Goal: Book appointment/travel/reservation

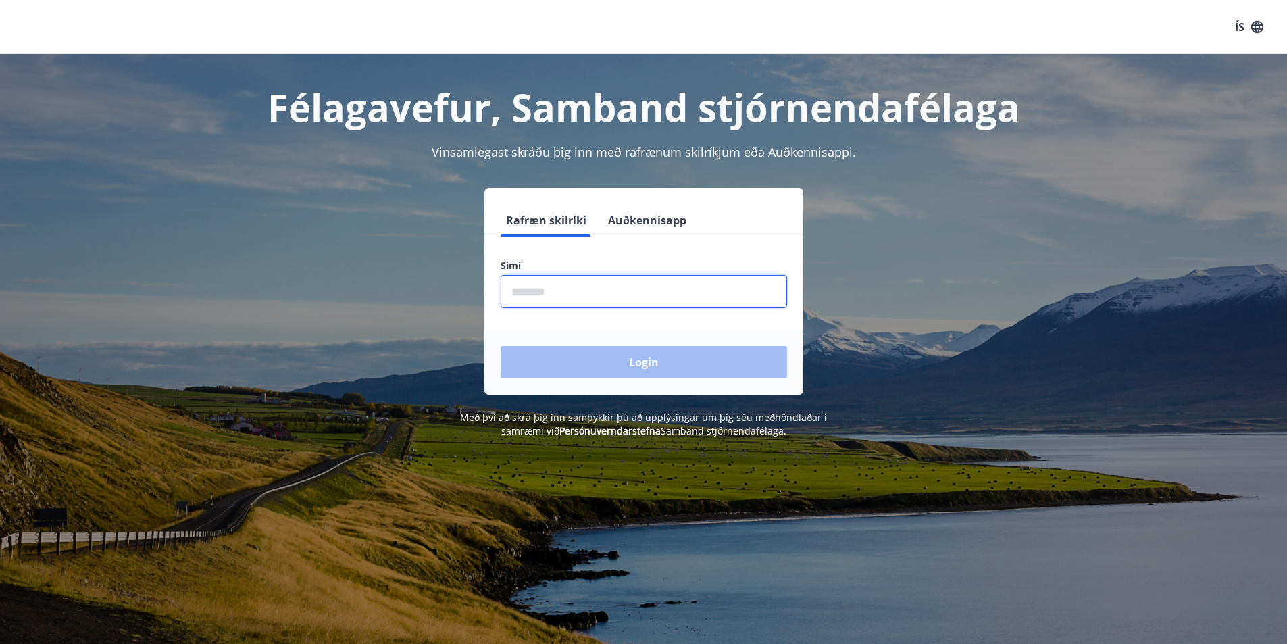
click at [540, 286] on input "phone" at bounding box center [644, 291] width 286 height 33
type input "********"
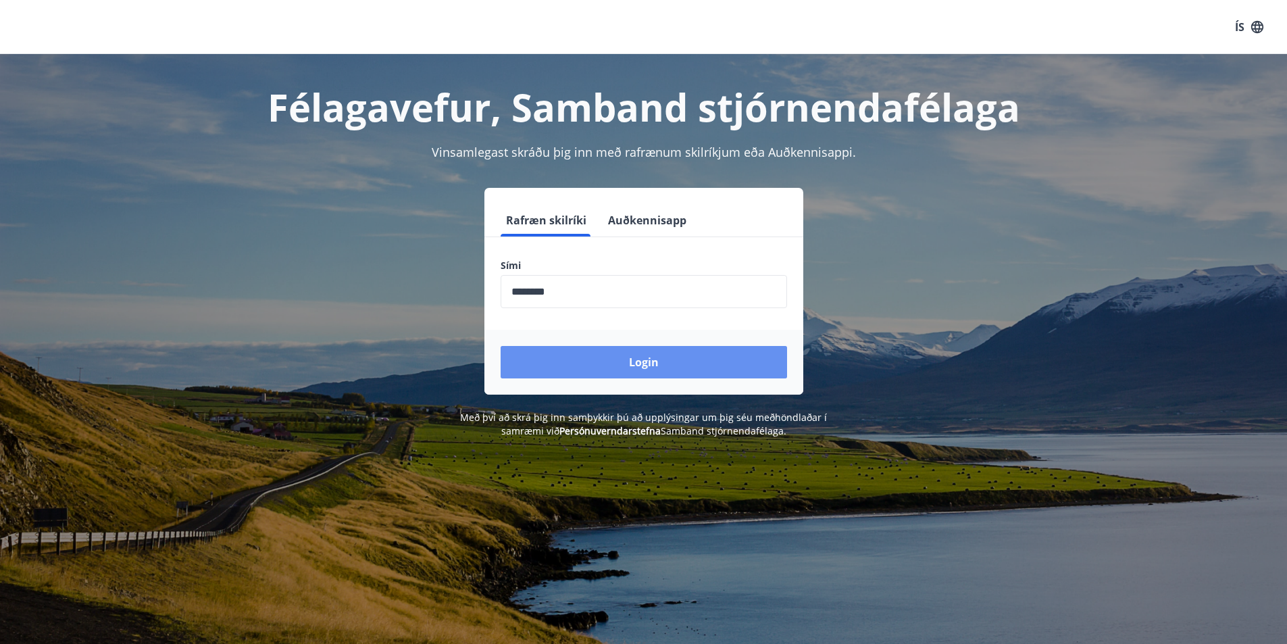
click at [619, 361] on button "Login" at bounding box center [644, 362] width 286 height 32
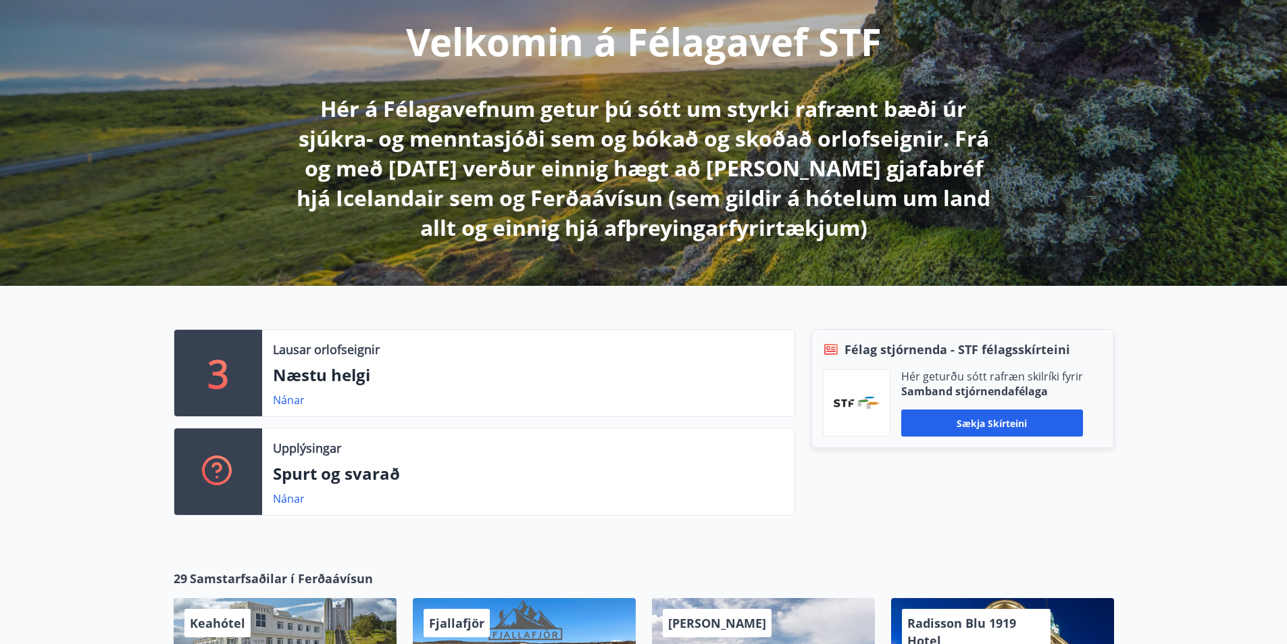
scroll to position [203, 0]
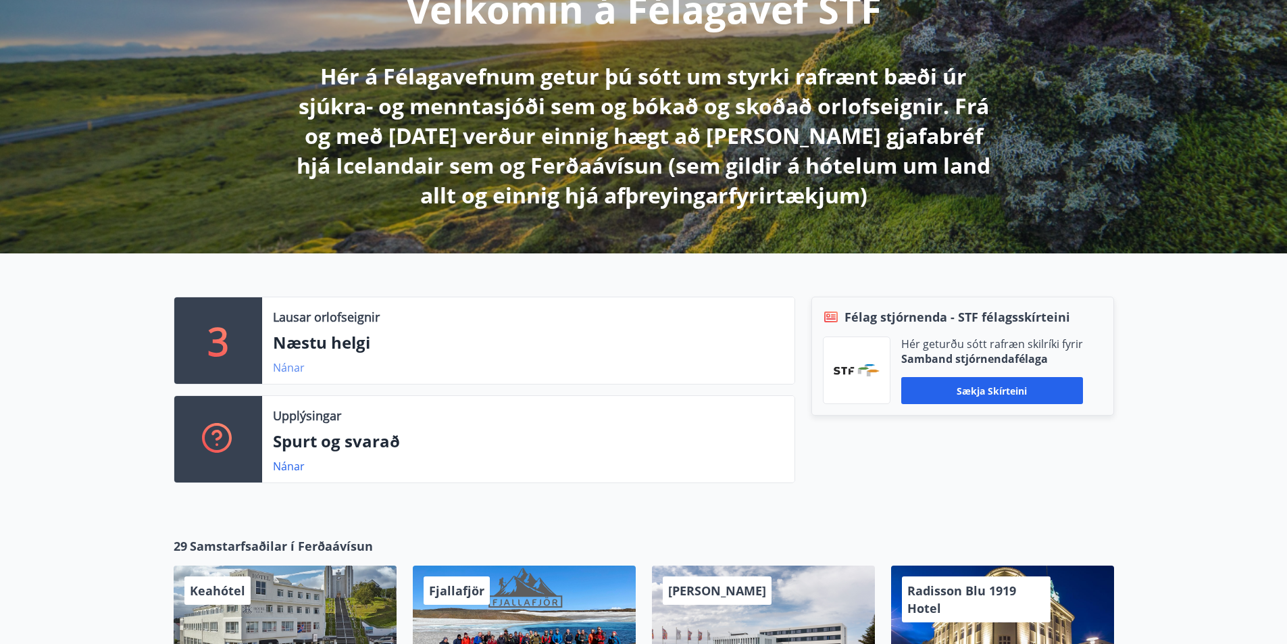
click at [288, 369] on link "Nánar" at bounding box center [289, 367] width 32 height 15
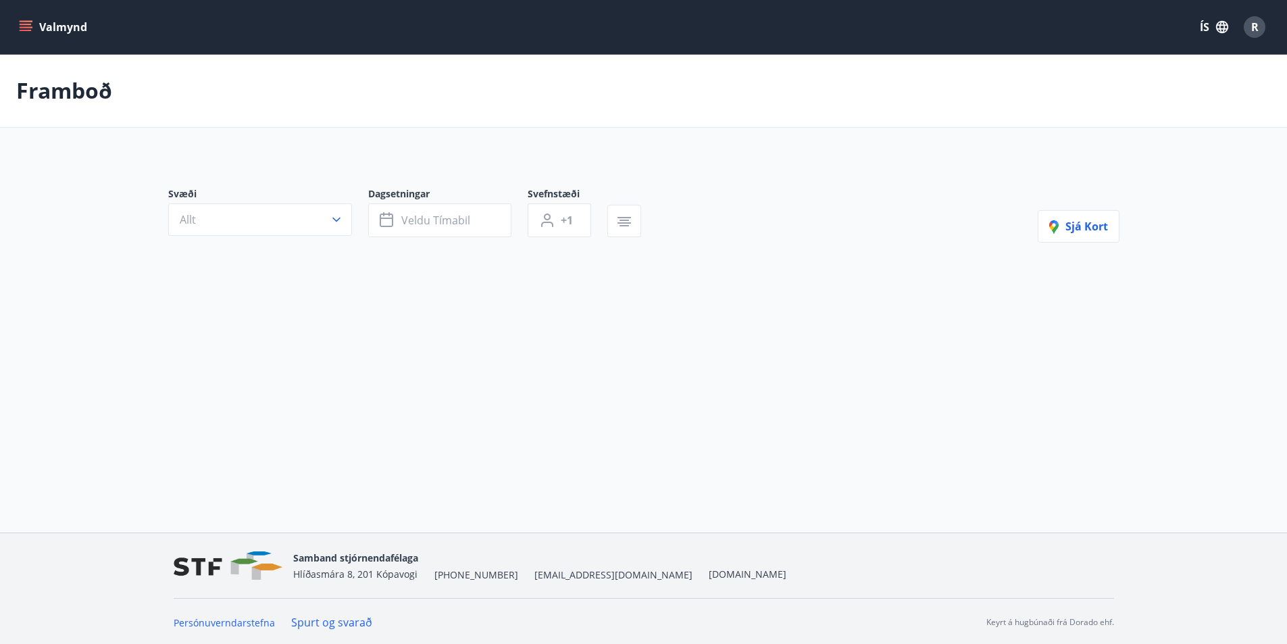
type input "*"
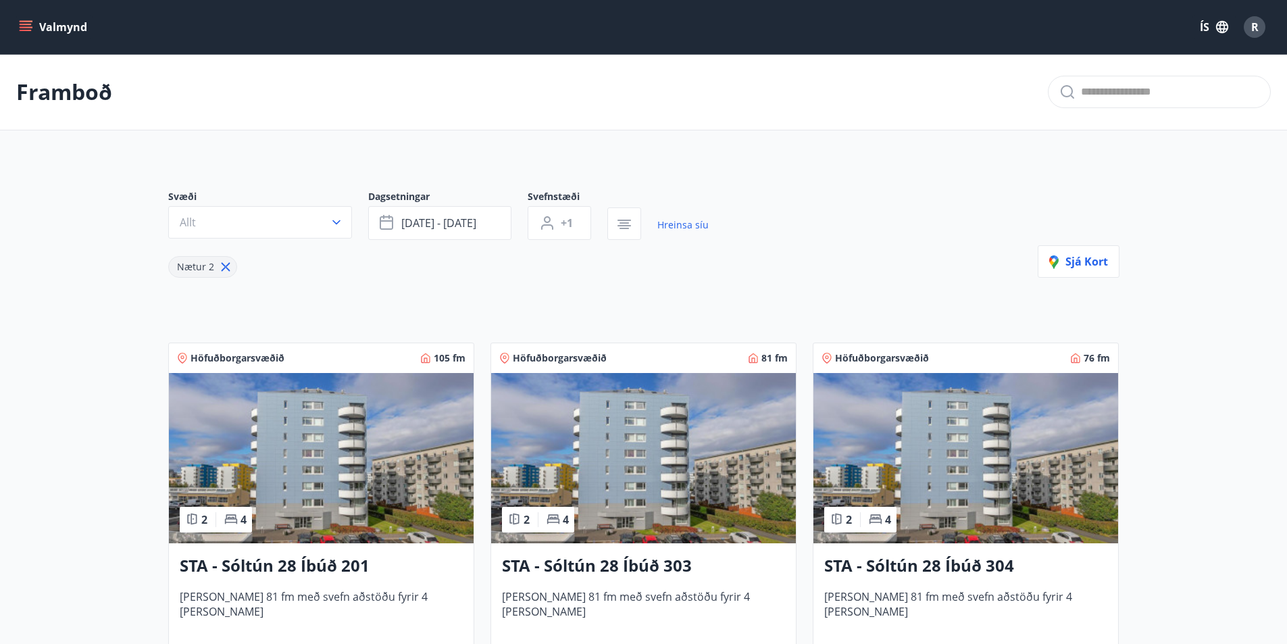
click at [949, 568] on h3 "STA - Sóltún 28 Íbúð 304" at bounding box center [965, 566] width 283 height 24
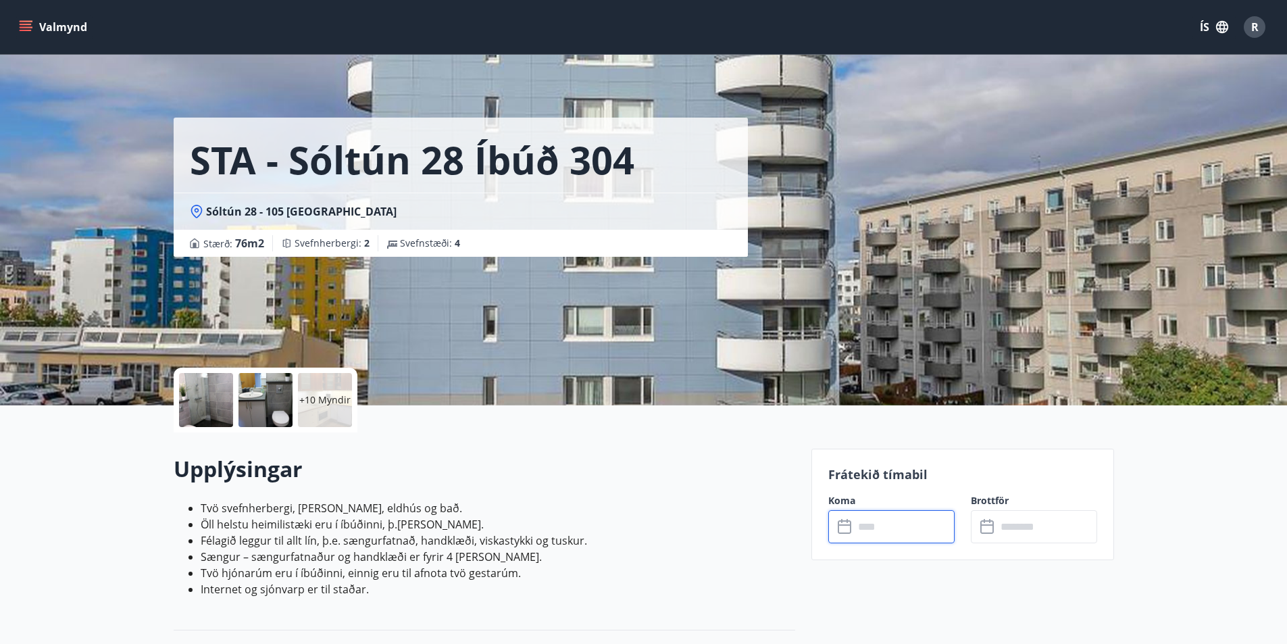
click at [872, 530] on input "text" at bounding box center [904, 526] width 101 height 33
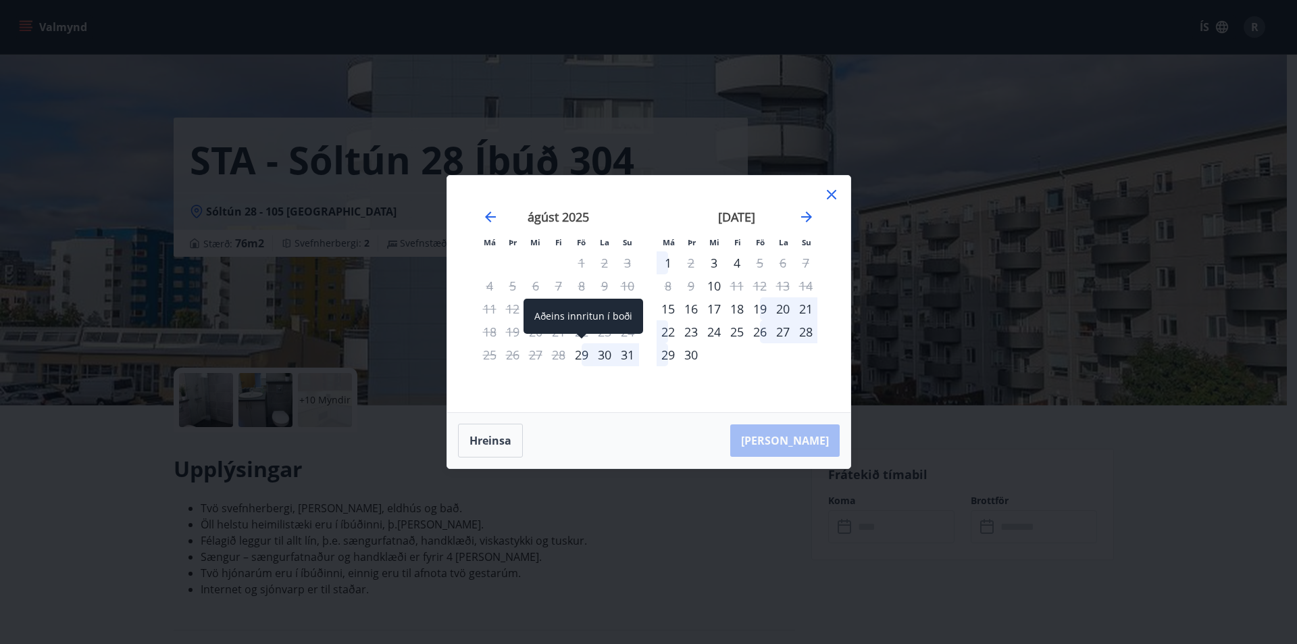
click at [579, 357] on div "29" at bounding box center [581, 354] width 23 height 23
click at [630, 357] on div "31" at bounding box center [627, 354] width 23 height 23
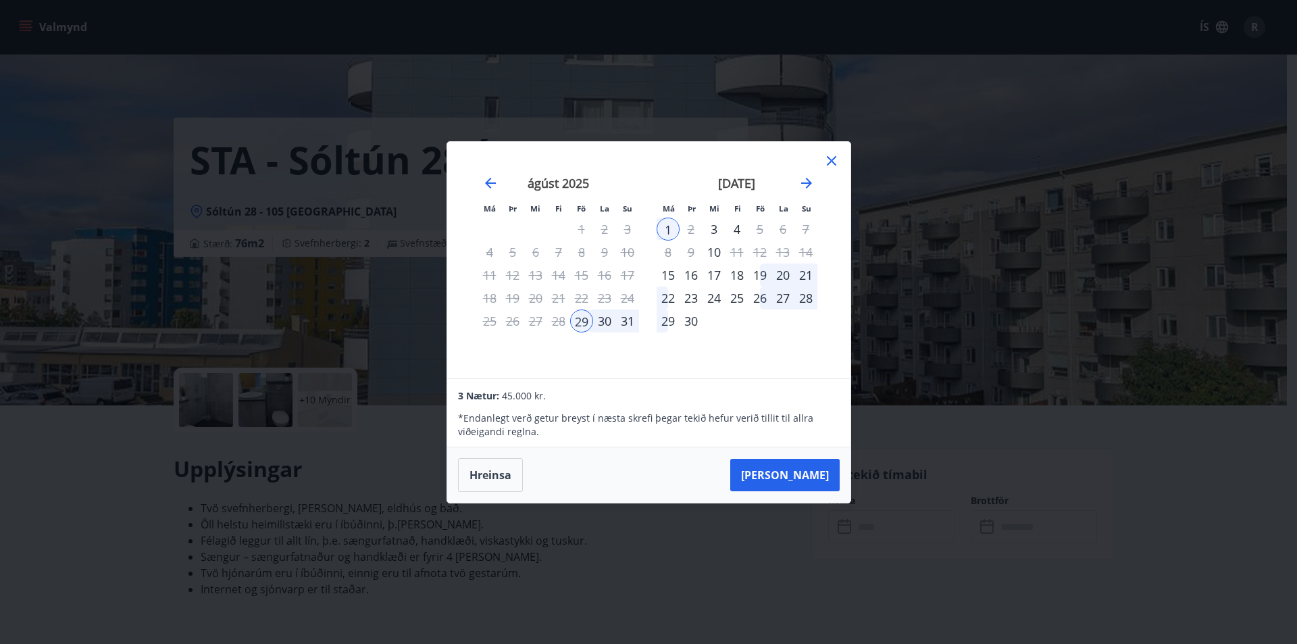
click at [828, 161] on icon at bounding box center [832, 161] width 16 height 16
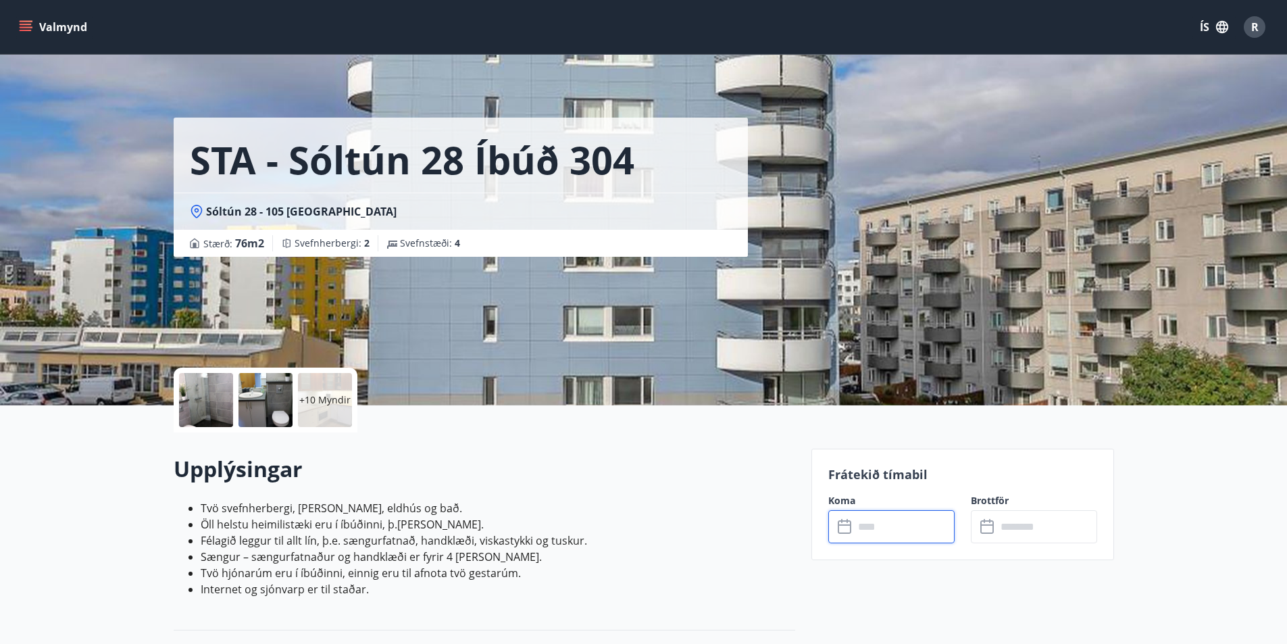
click at [26, 21] on icon "menu" at bounding box center [26, 27] width 14 height 14
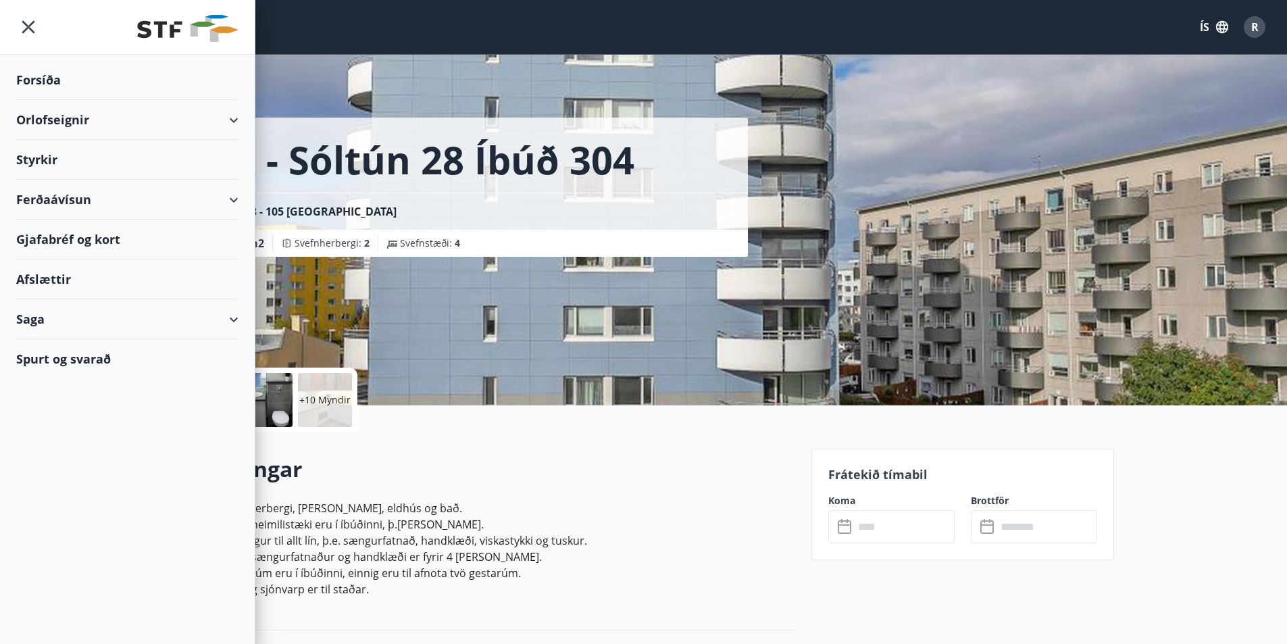
click at [61, 126] on div "Orlofseignir" at bounding box center [127, 120] width 222 height 40
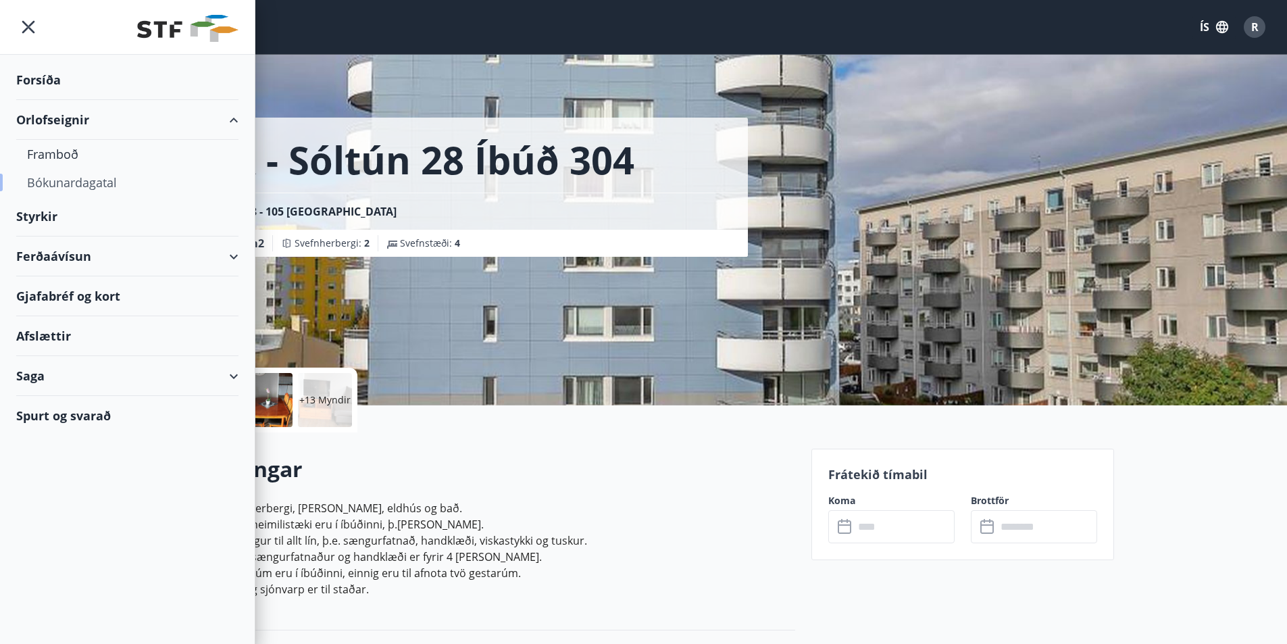
click at [72, 178] on div "Bókunardagatal" at bounding box center [127, 182] width 201 height 28
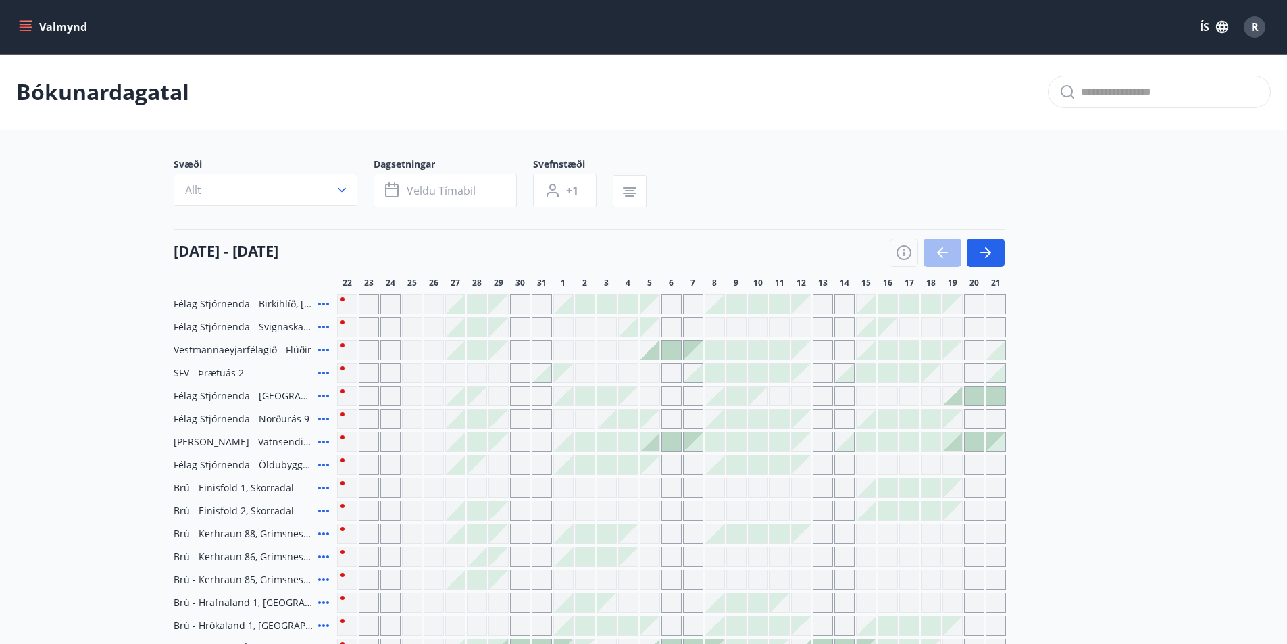
click at [322, 305] on icon at bounding box center [324, 304] width 16 height 16
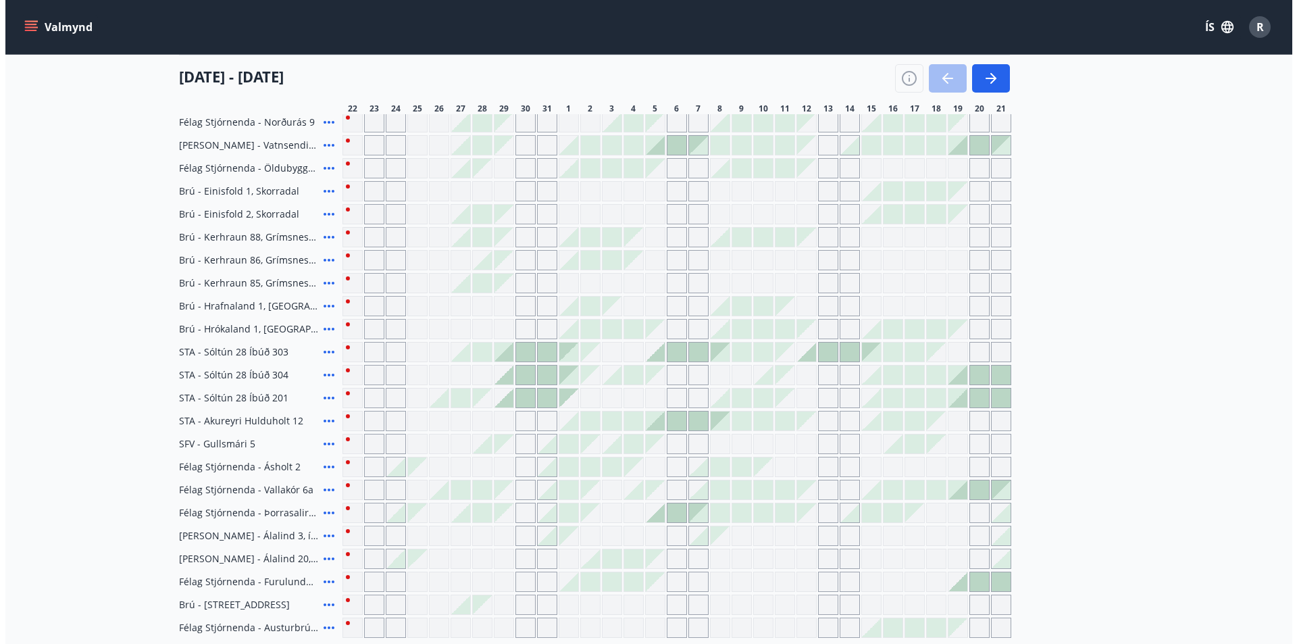
scroll to position [338, 0]
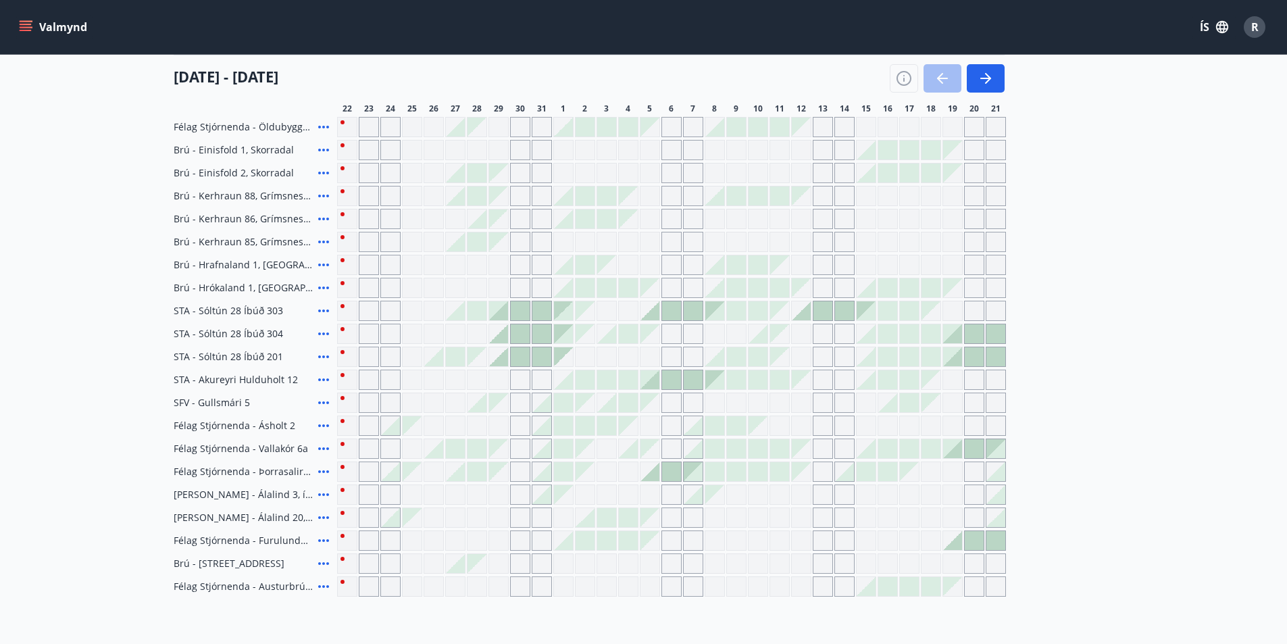
click at [322, 564] on icon at bounding box center [324, 563] width 16 height 16
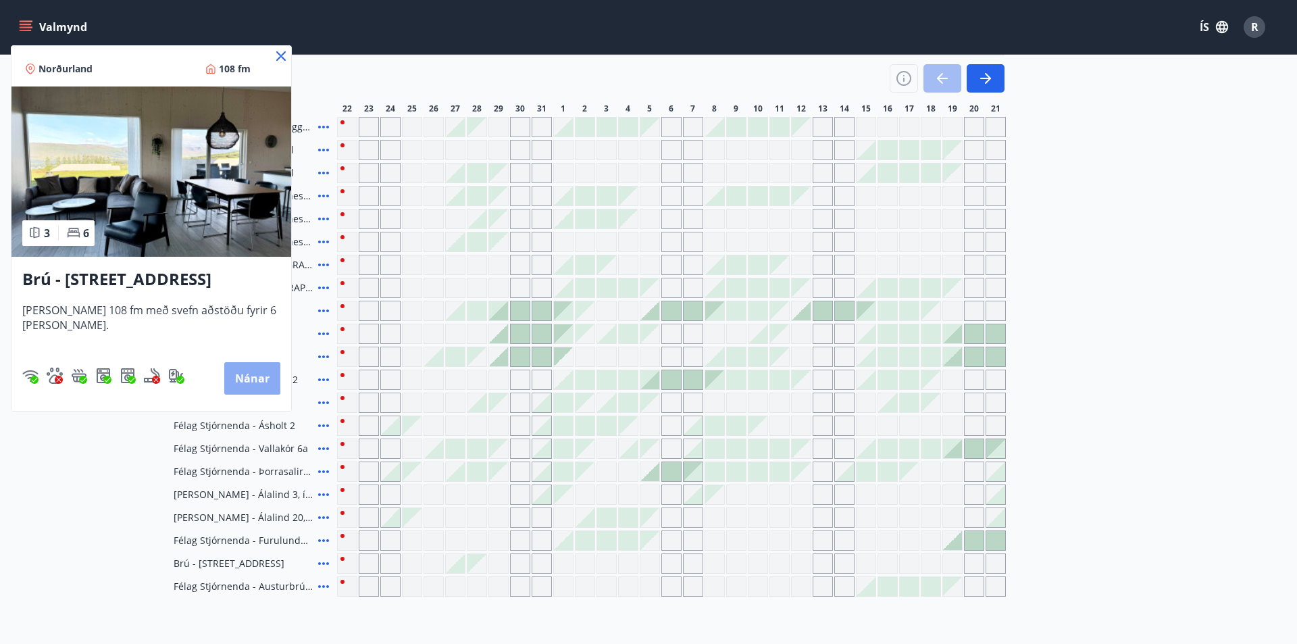
click at [243, 376] on button "Nánar" at bounding box center [252, 378] width 56 height 32
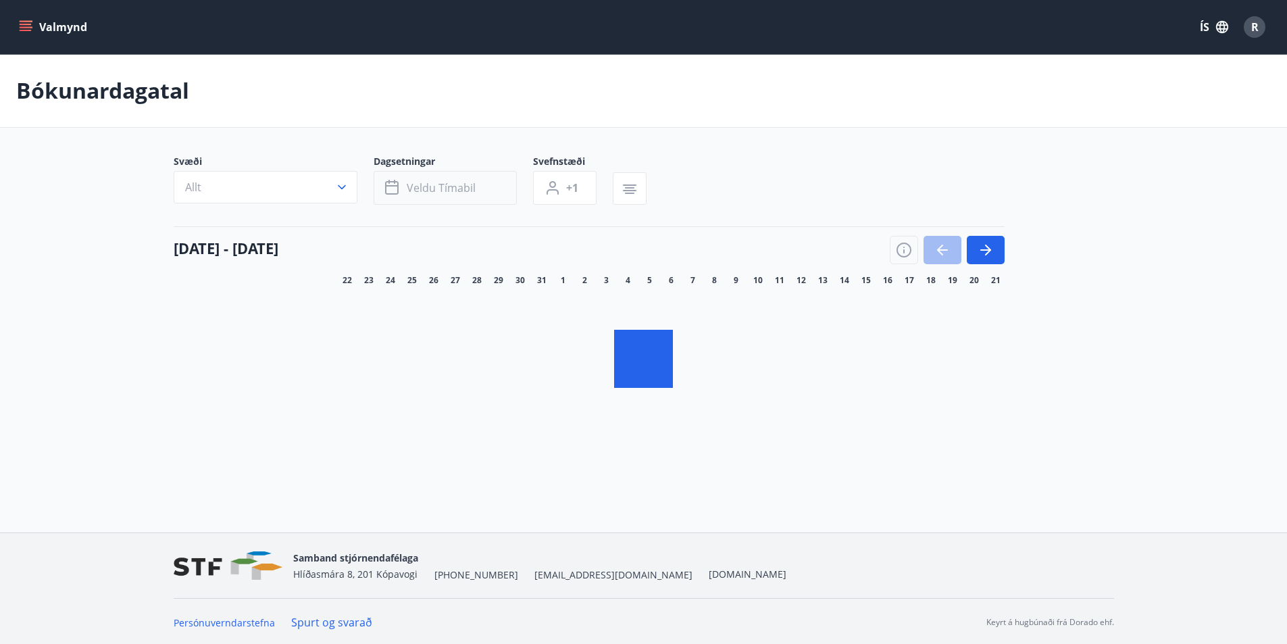
scroll to position [2, 0]
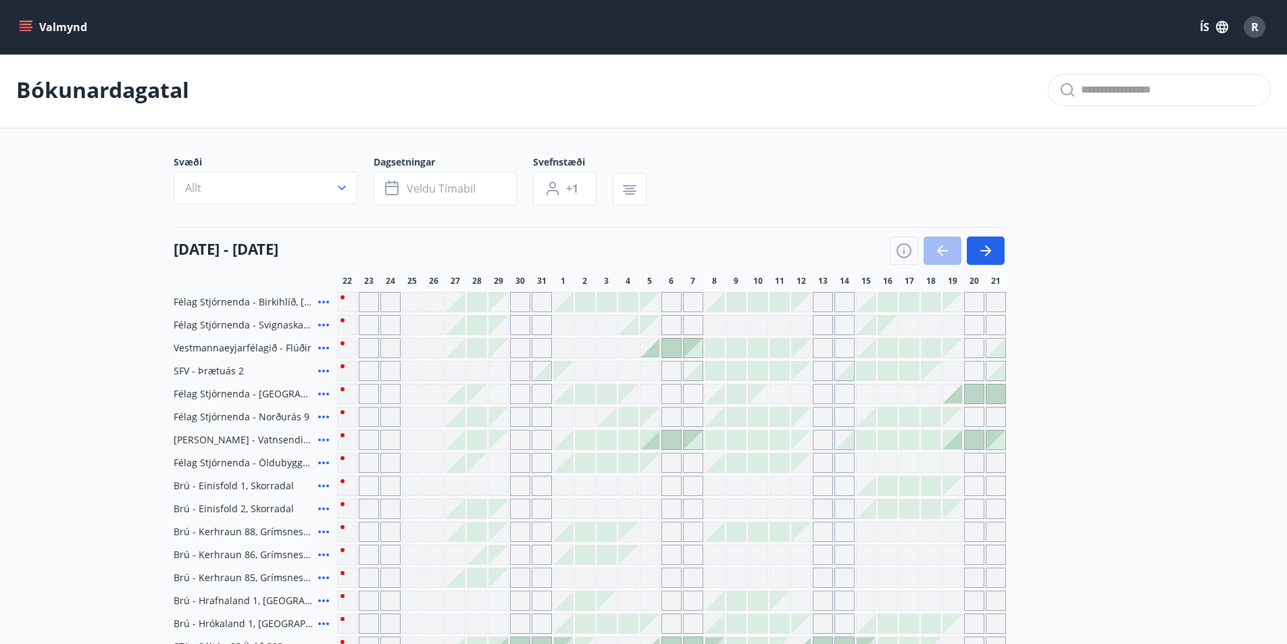
click at [24, 24] on icon "menu" at bounding box center [26, 24] width 12 height 1
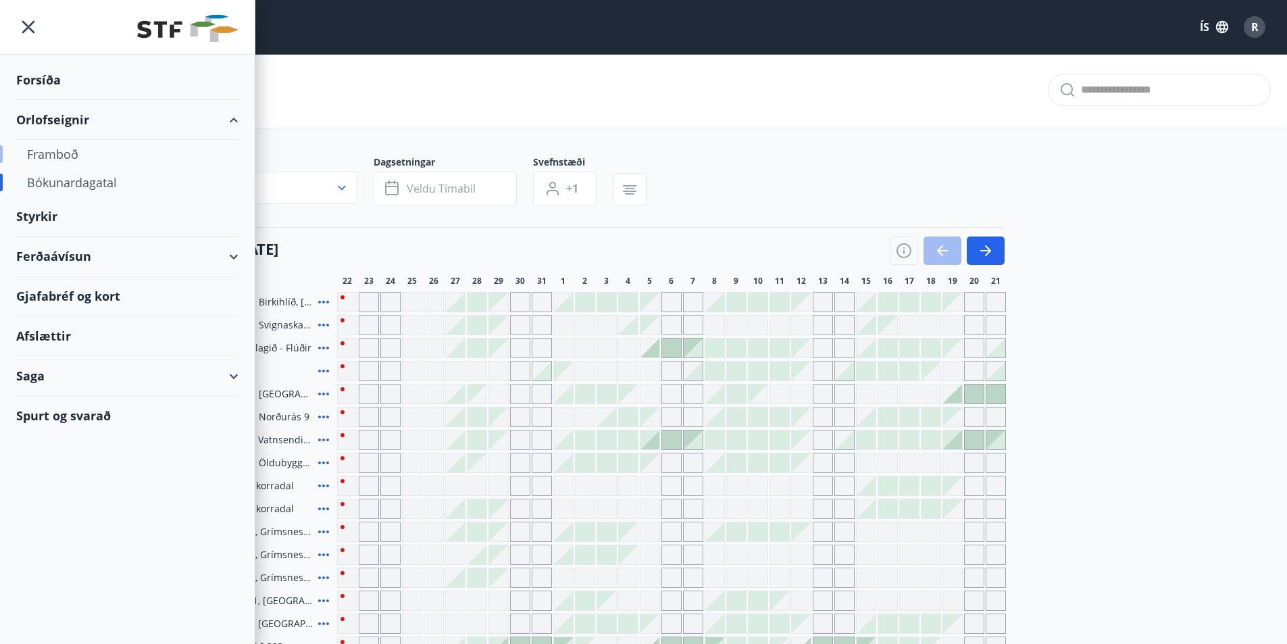
click at [59, 155] on div "Framboð" at bounding box center [127, 154] width 201 height 28
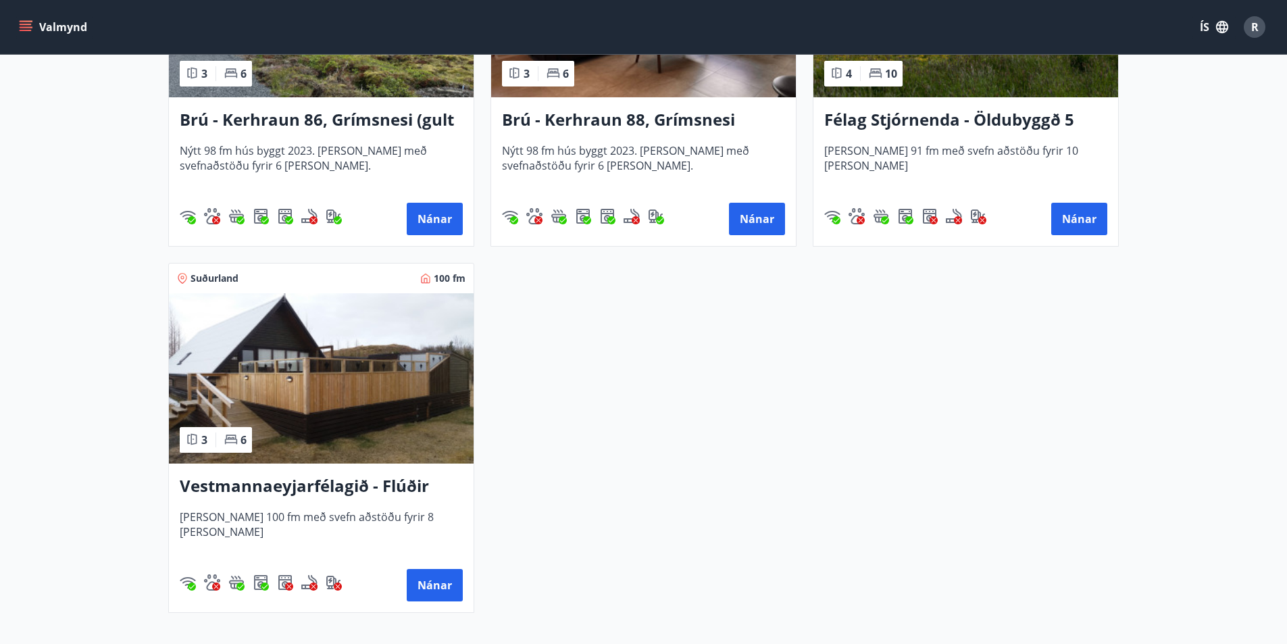
scroll to position [3378, 0]
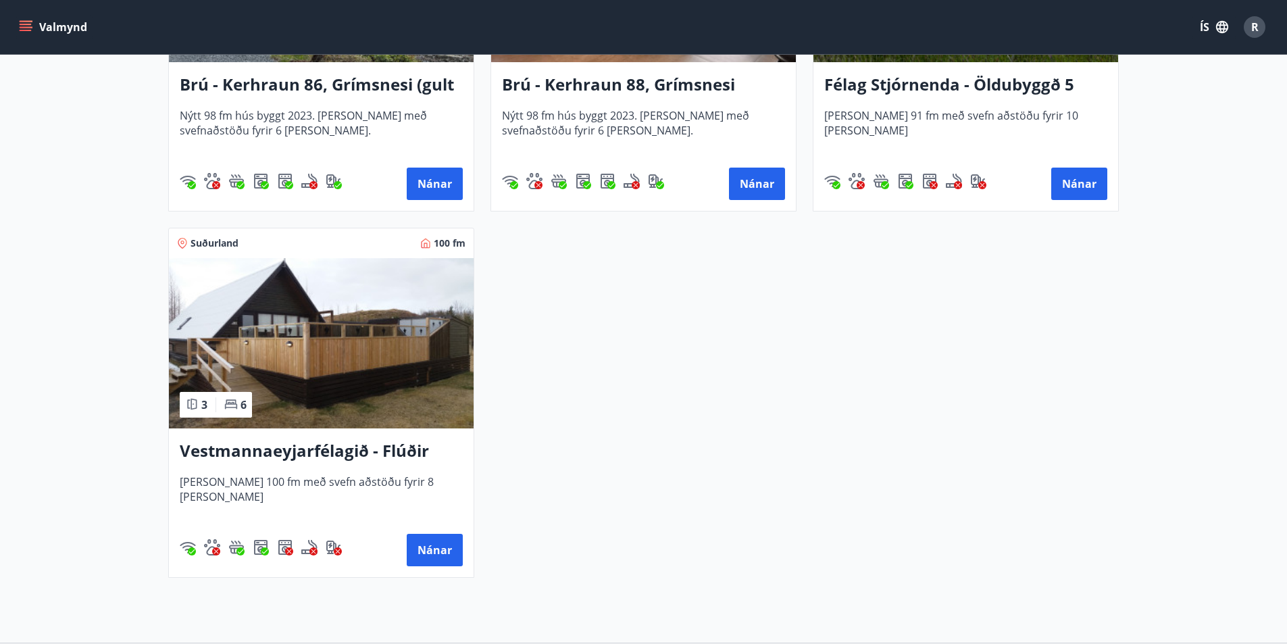
click at [395, 447] on h3 "Vestmannaeyjarfélagið - Flúðir" at bounding box center [321, 451] width 283 height 24
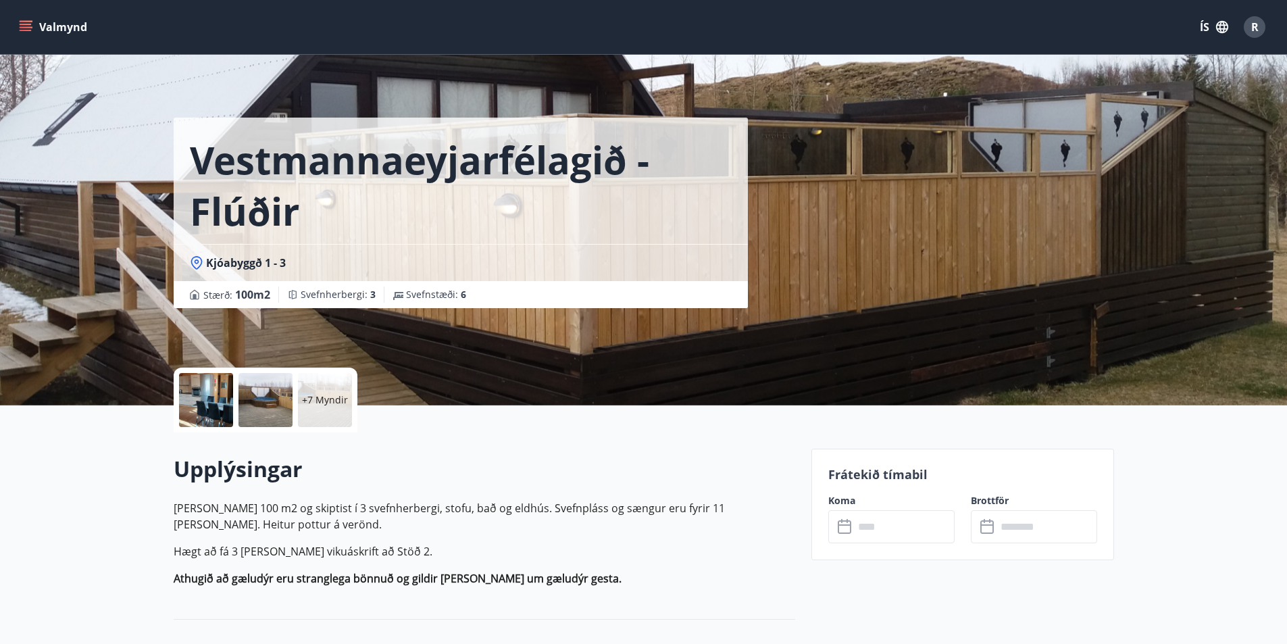
click at [1251, 222] on div "Vestmannaeyjarfélagið - Flúðir Kjóabyggð 1 - 3 Stærð : 100 m2 Svefnherbergi : 3…" at bounding box center [643, 202] width 1287 height 405
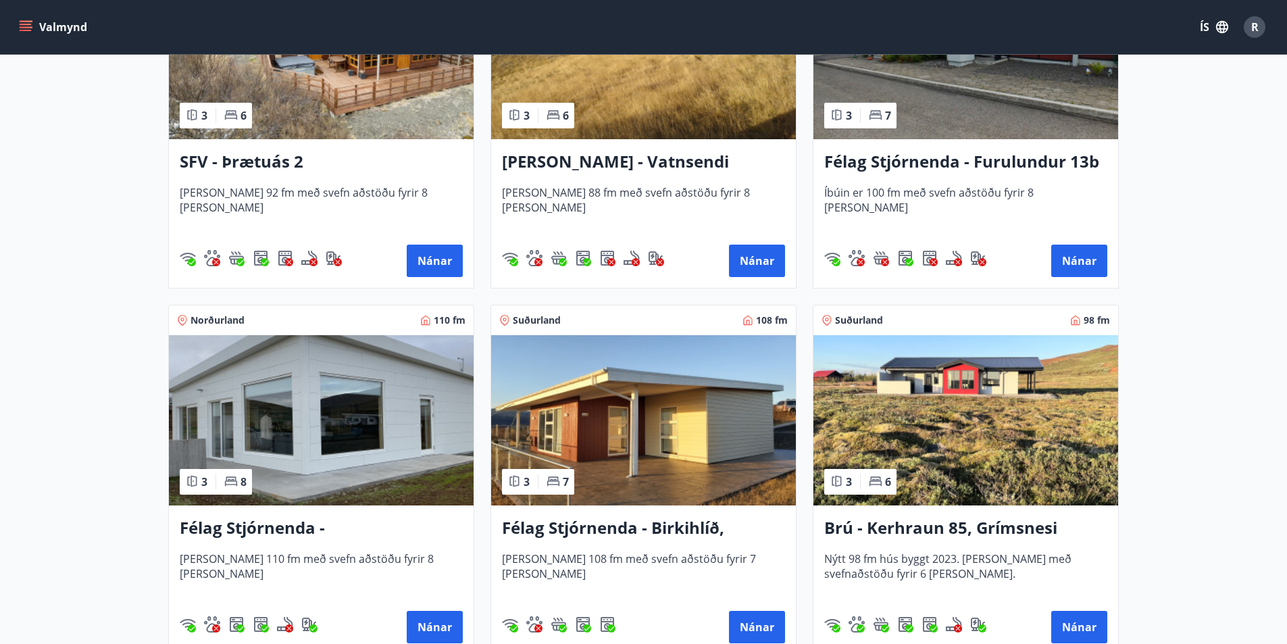
scroll to position [2635, 0]
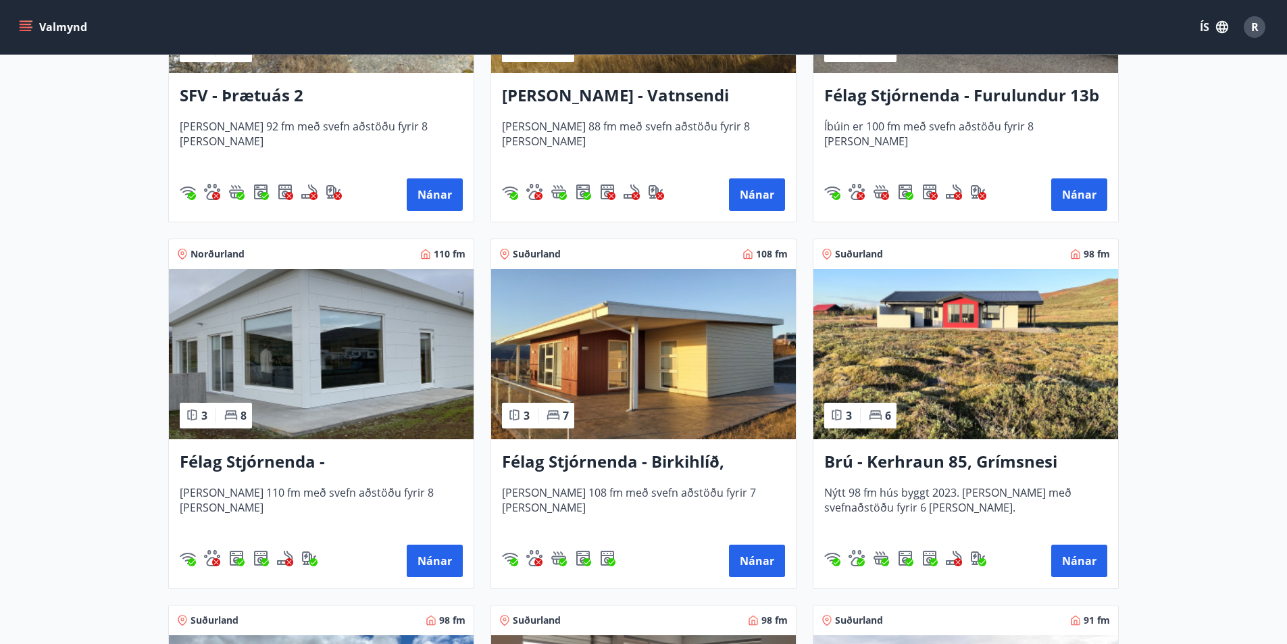
click at [634, 461] on h3 "Félag Stjórnenda - Birkihlíð, Brekkuheiði" at bounding box center [643, 462] width 283 height 24
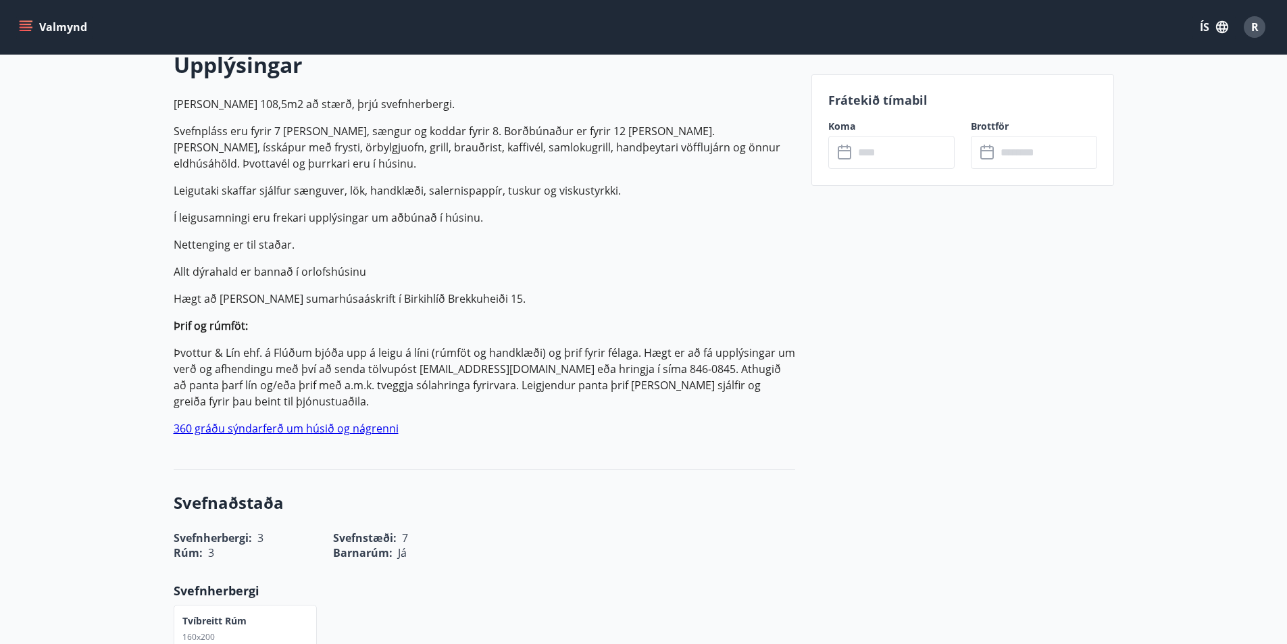
scroll to position [405, 0]
click at [374, 426] on link "360 gráðu sýndarferð um húsið og nágrenni" at bounding box center [286, 427] width 225 height 15
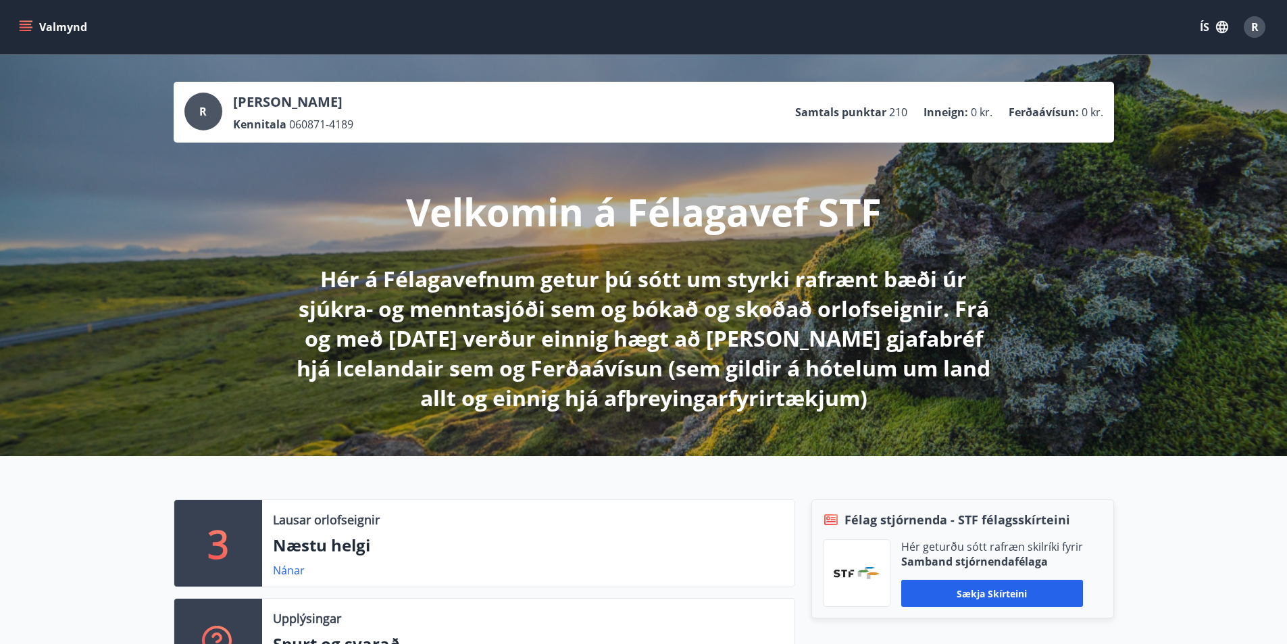
click at [30, 26] on icon "menu" at bounding box center [26, 27] width 14 height 14
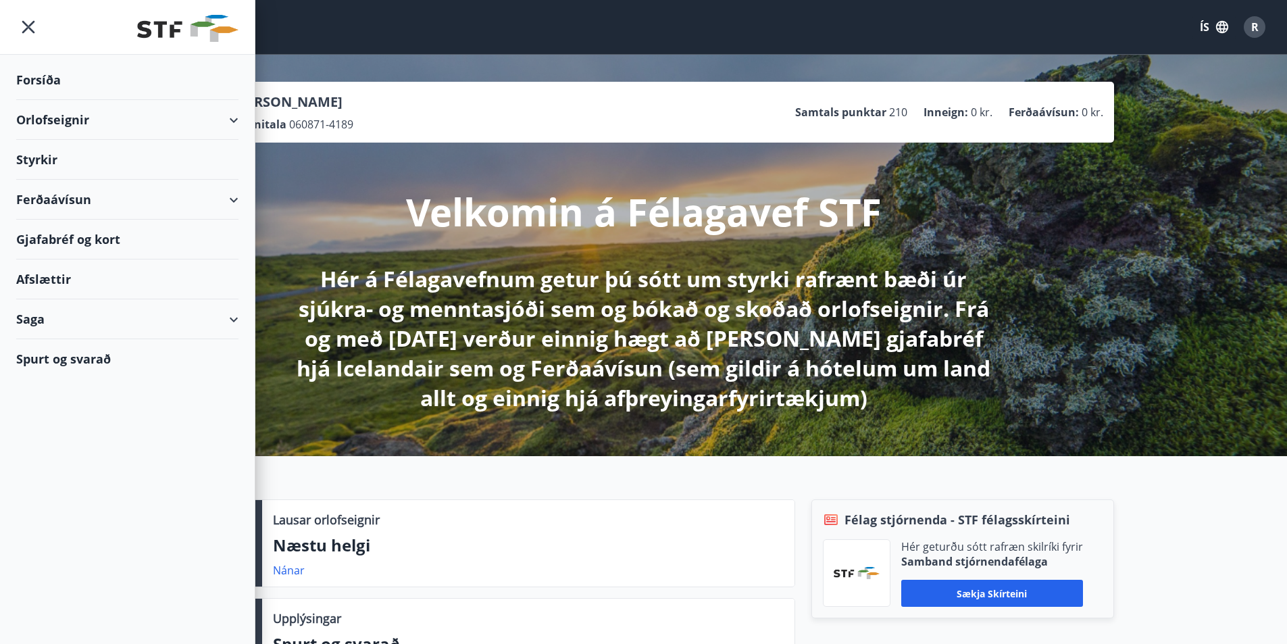
click at [58, 119] on div "Orlofseignir" at bounding box center [127, 120] width 222 height 40
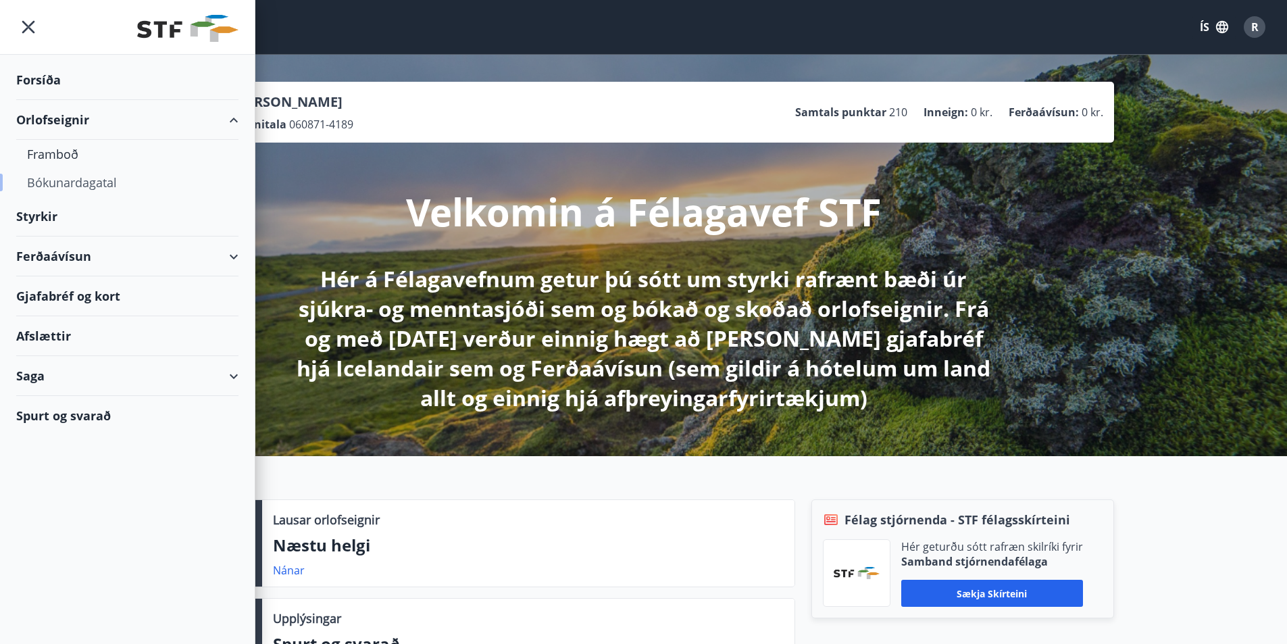
click at [92, 186] on div "Bókunardagatal" at bounding box center [127, 182] width 201 height 28
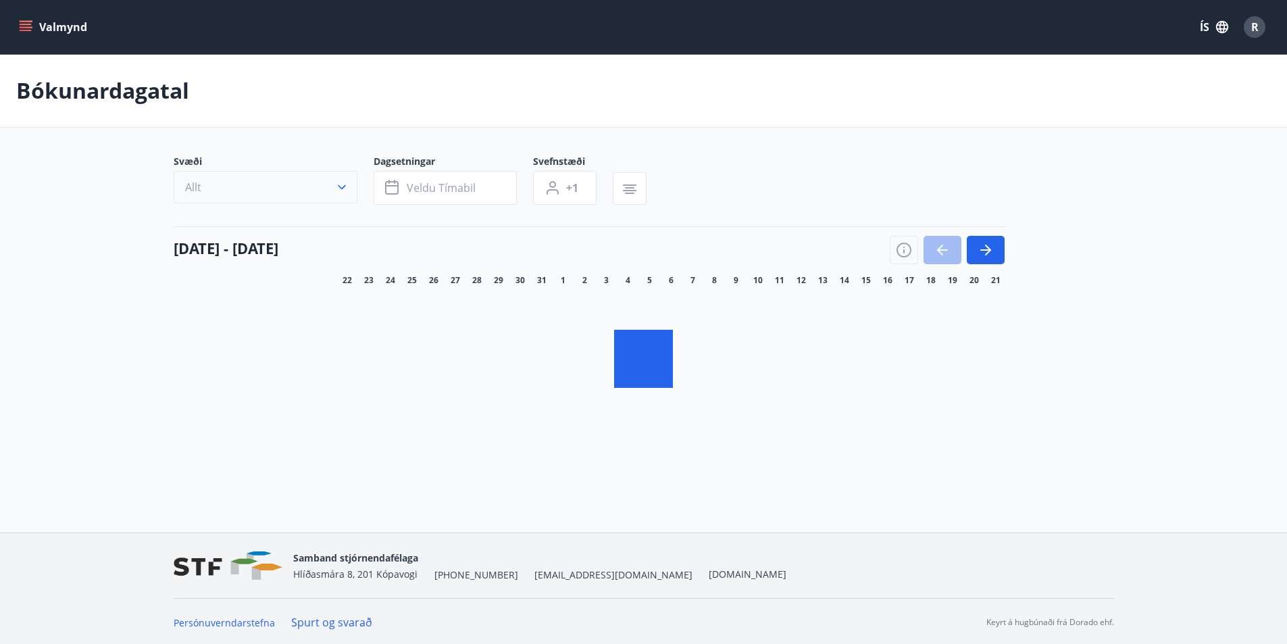
click at [340, 189] on icon "button" at bounding box center [342, 187] width 8 height 5
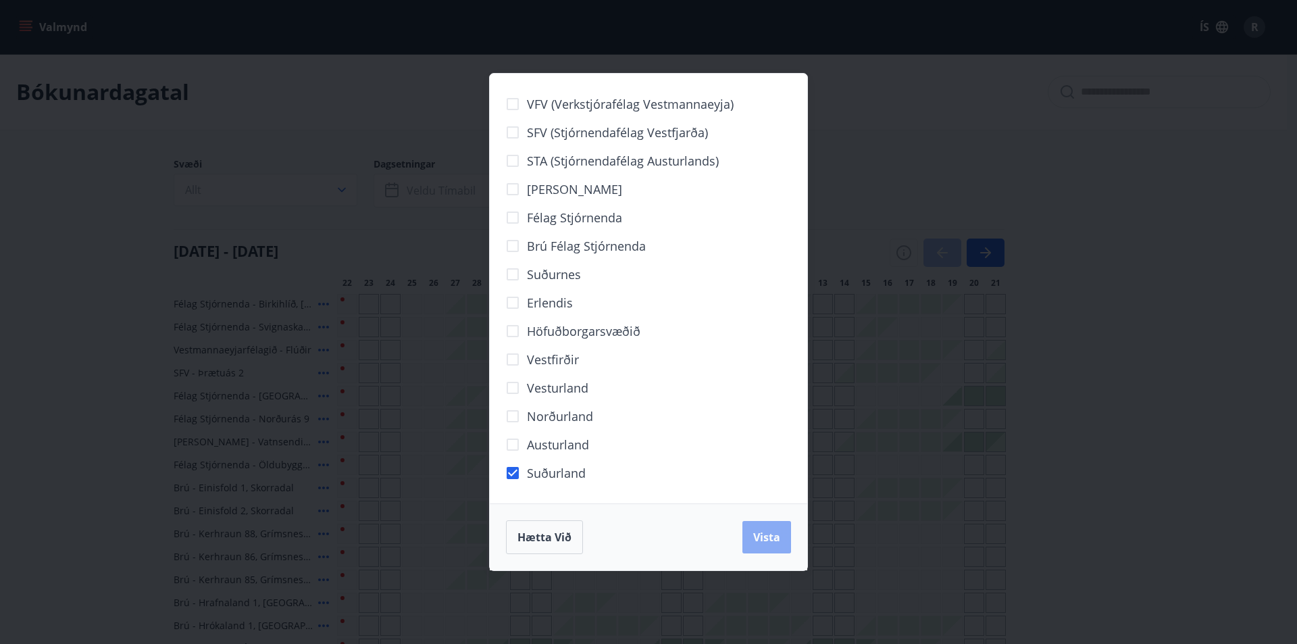
click at [775, 534] on span "Vista" at bounding box center [766, 537] width 27 height 15
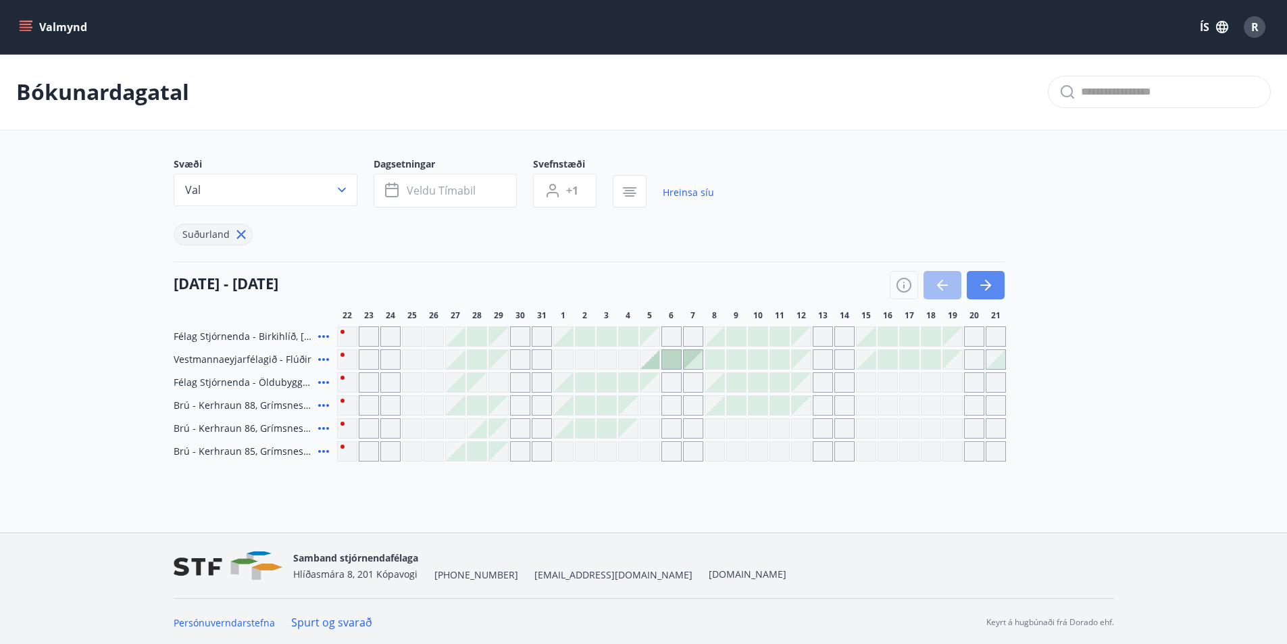
click at [993, 284] on icon "button" at bounding box center [986, 285] width 16 height 16
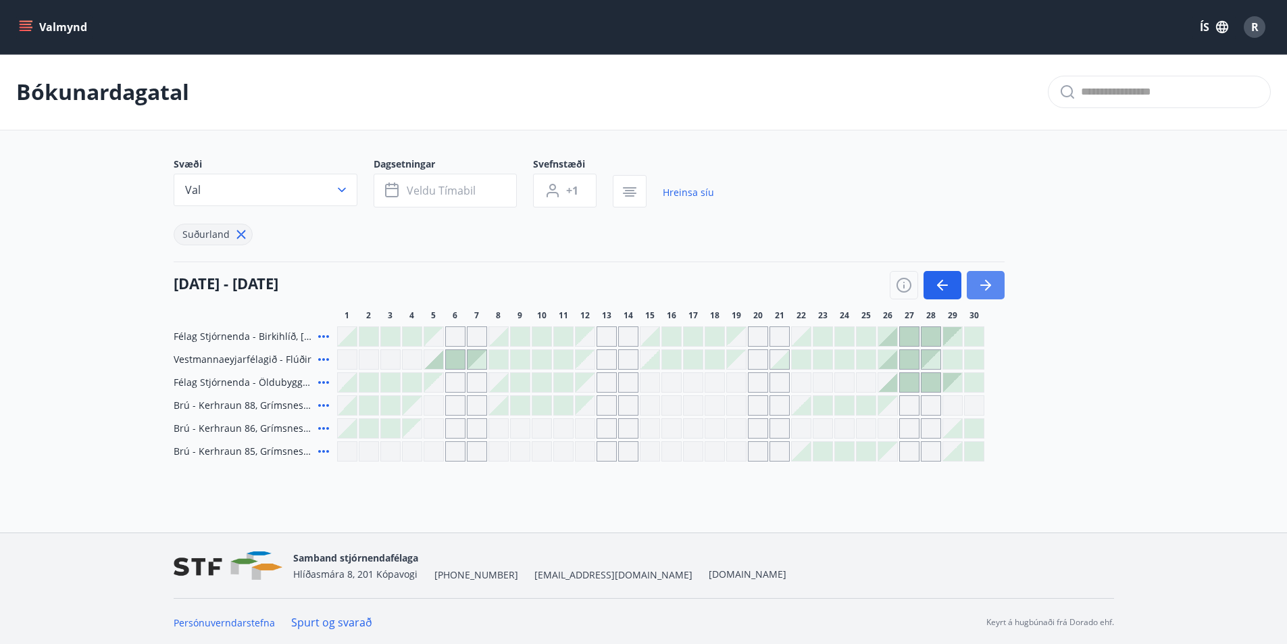
scroll to position [2, 0]
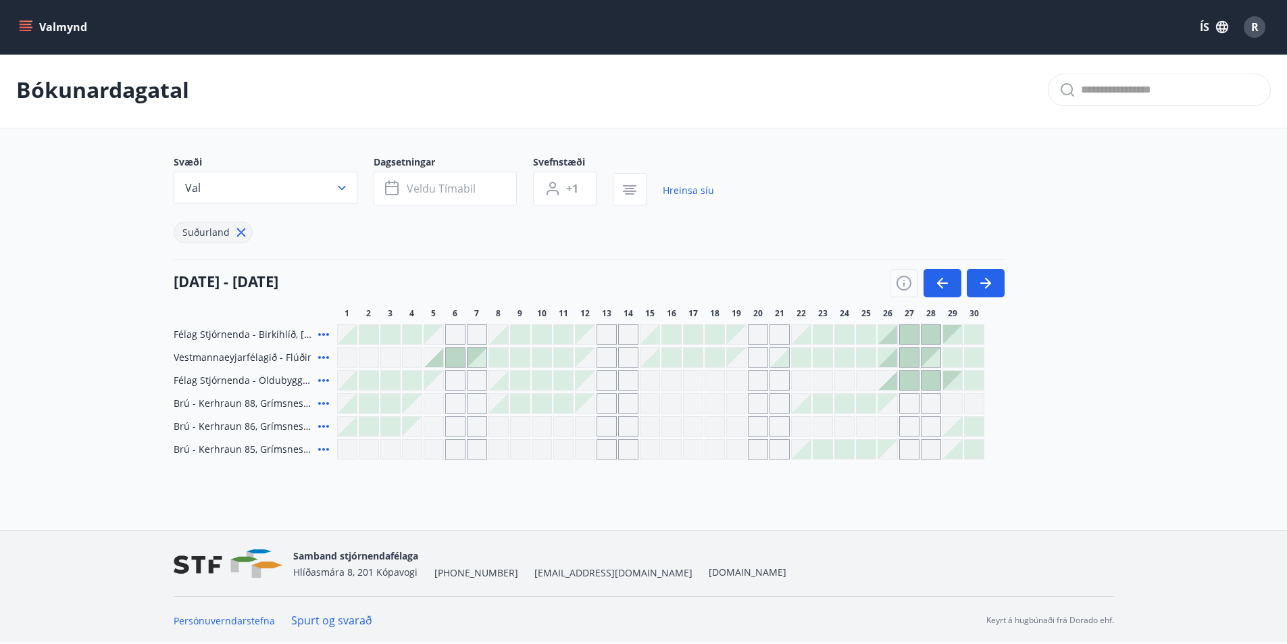
click at [911, 330] on div at bounding box center [909, 334] width 19 height 19
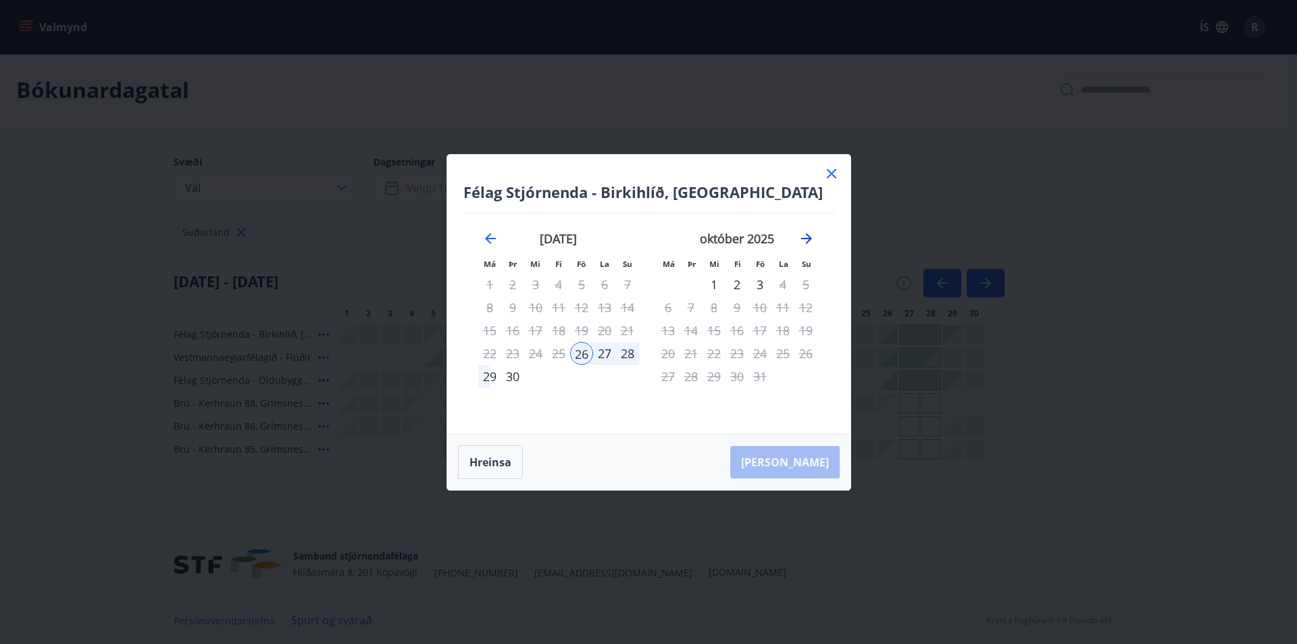
click at [800, 234] on icon "Move forward to switch to the next month." at bounding box center [807, 238] width 16 height 16
click at [800, 236] on icon "Move forward to switch to the next month." at bounding box center [807, 238] width 16 height 16
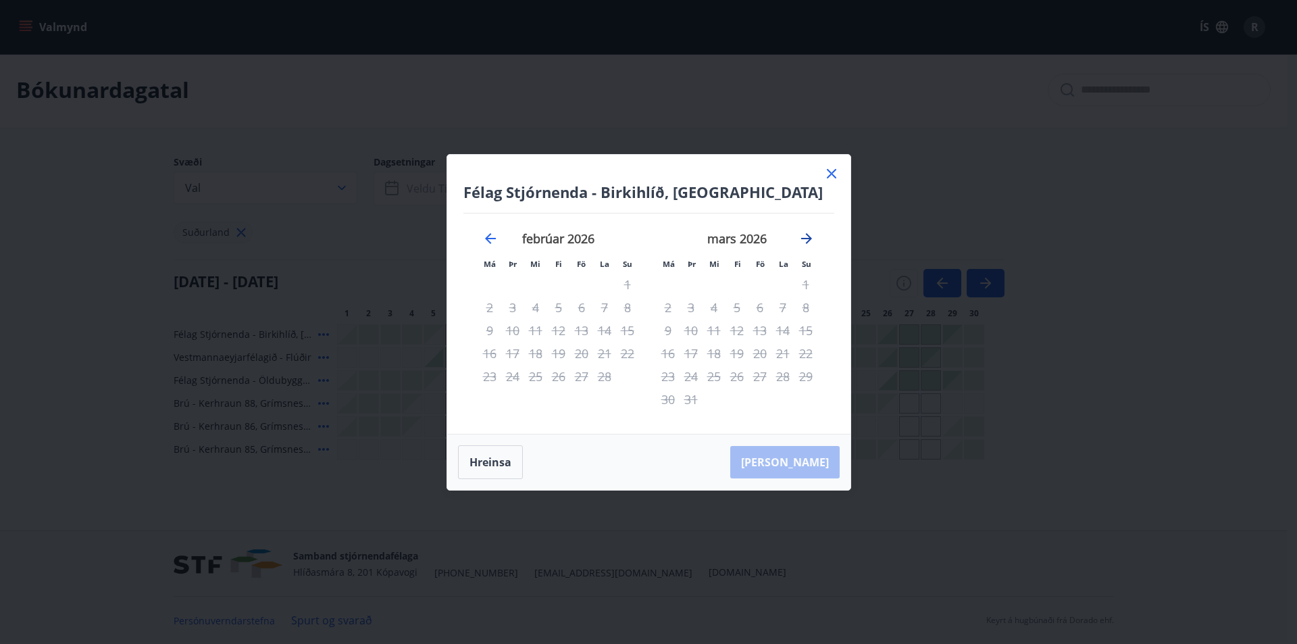
click at [800, 237] on icon "Move forward to switch to the next month." at bounding box center [807, 238] width 16 height 16
click at [801, 238] on icon "Move forward to switch to the next month." at bounding box center [807, 238] width 16 height 16
click at [836, 177] on icon at bounding box center [832, 174] width 16 height 16
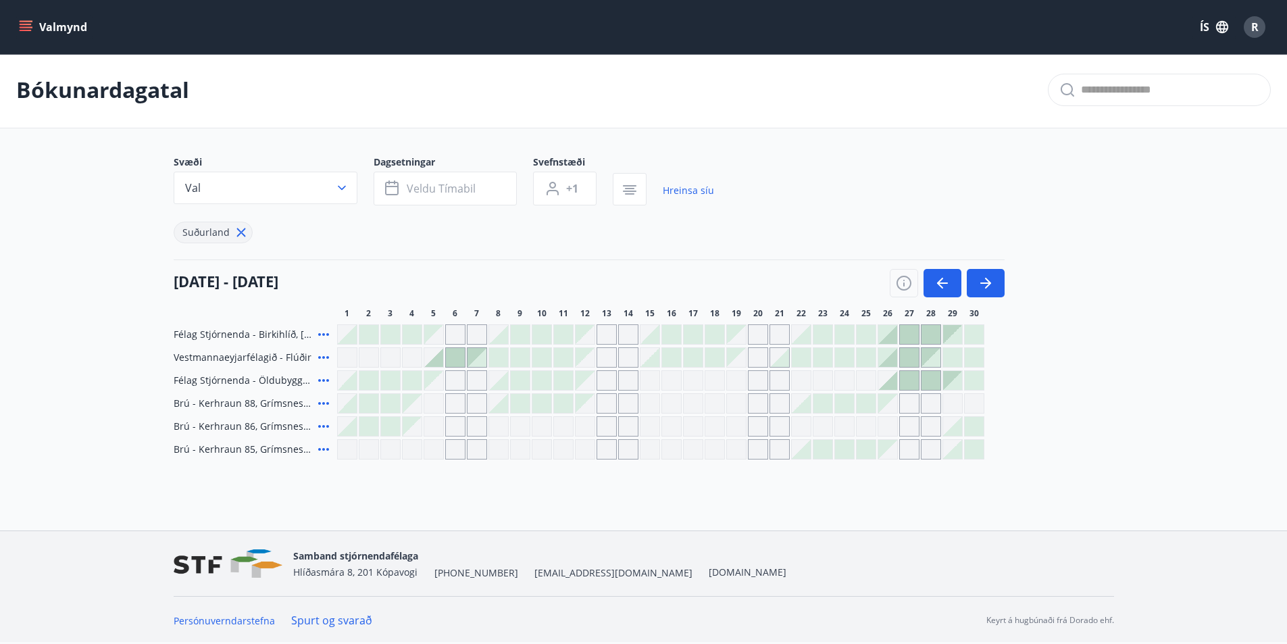
click at [611, 356] on div "Gráir dagar eru ekki bókanlegir" at bounding box center [607, 357] width 20 height 20
